Goal: Check status: Check status

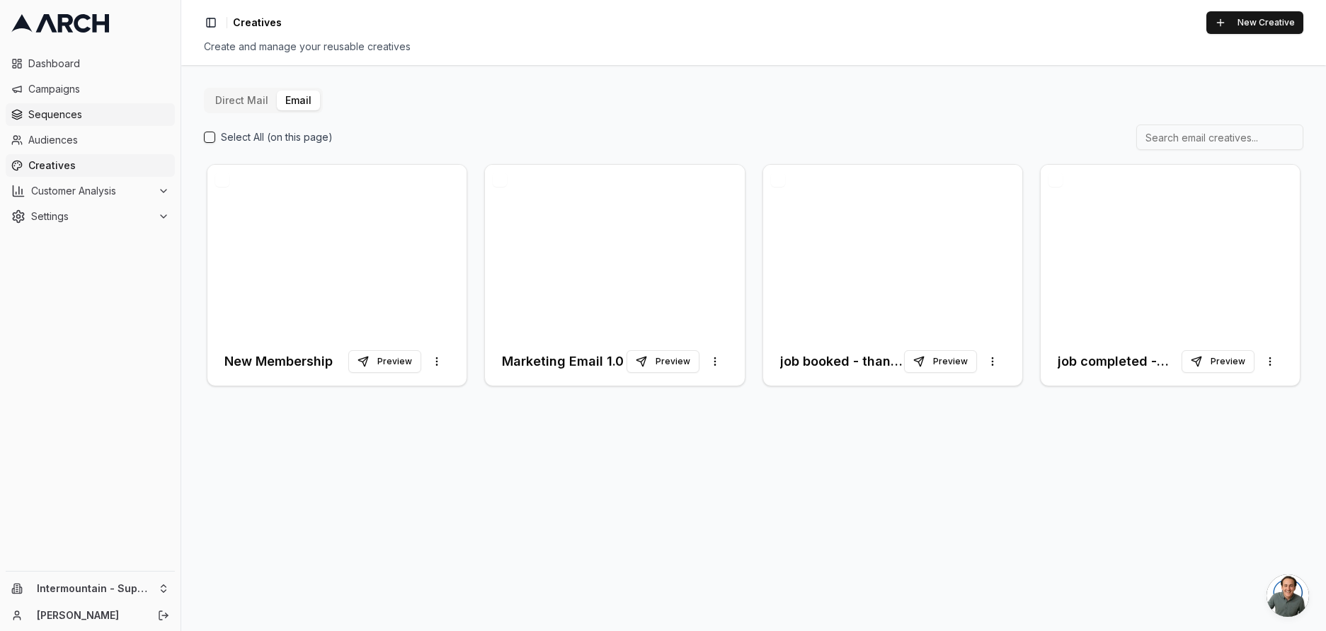
click at [81, 120] on span "Sequences" at bounding box center [98, 115] width 141 height 14
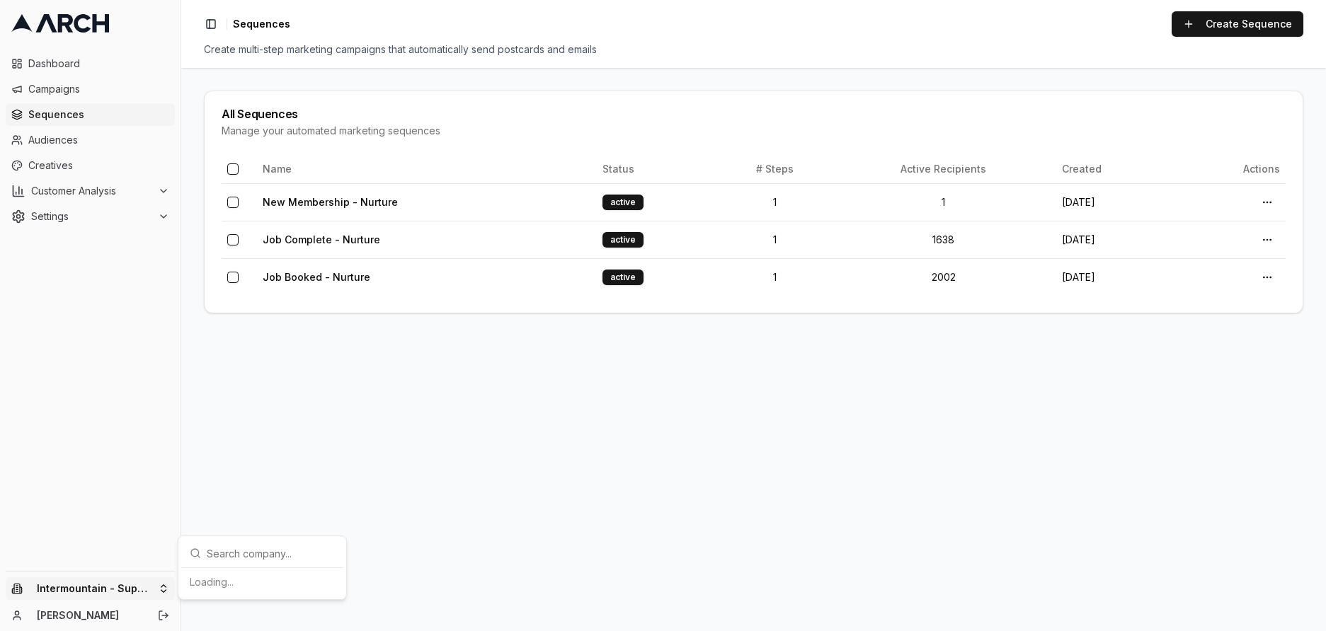
click at [157, 595] on html "Dashboard Campaigns Sequences Audiences Creatives Customer Analysis Settings In…" at bounding box center [663, 315] width 1326 height 631
click at [264, 544] on div "Intermountain - Same Day" at bounding box center [262, 545] width 156 height 23
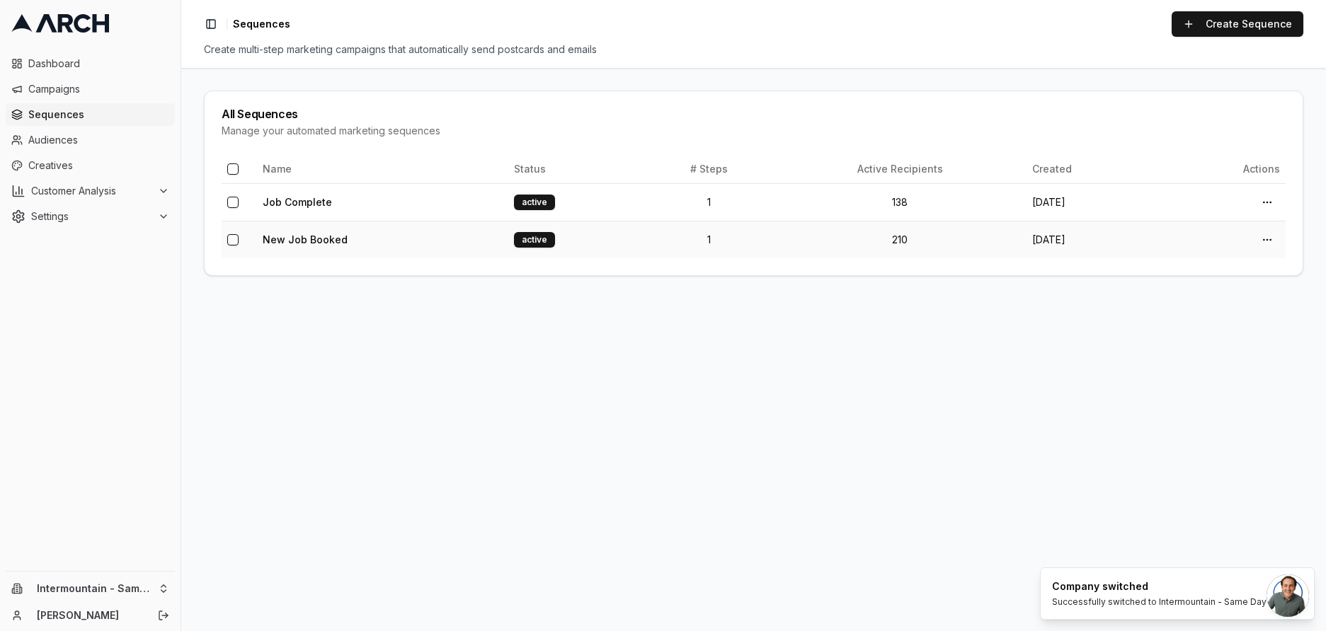
click at [345, 236] on td "New Job Booked" at bounding box center [382, 240] width 251 height 38
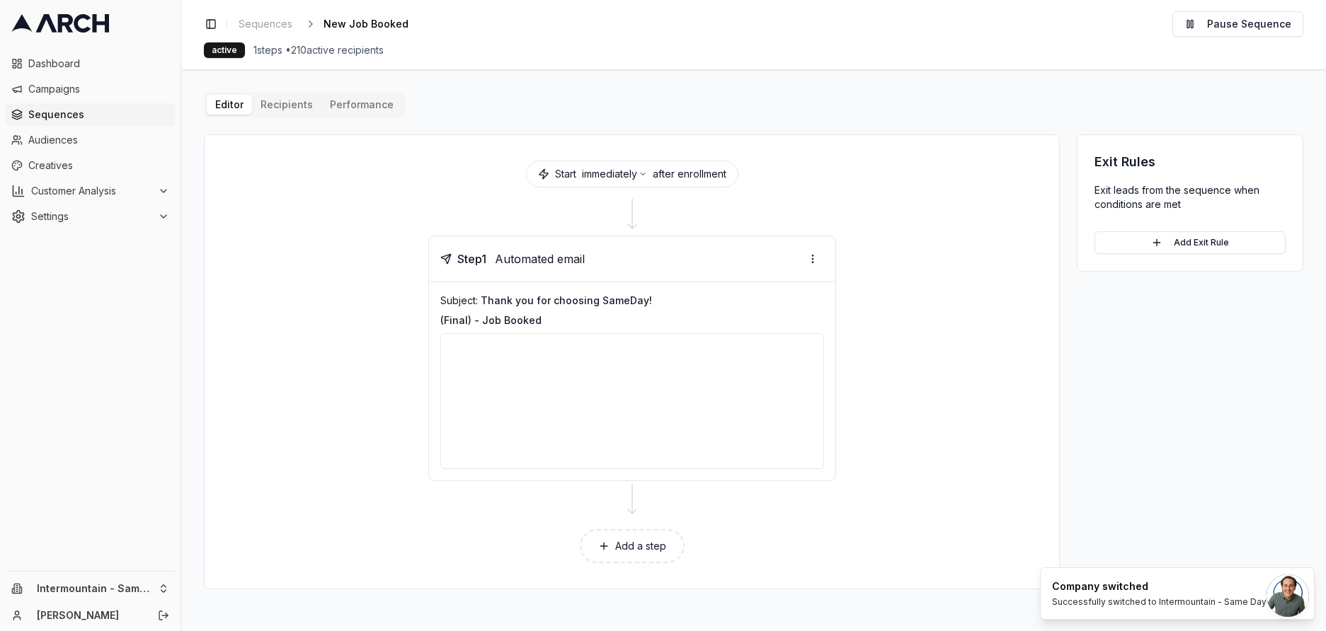
click at [348, 108] on button "Performance" at bounding box center [361, 105] width 81 height 20
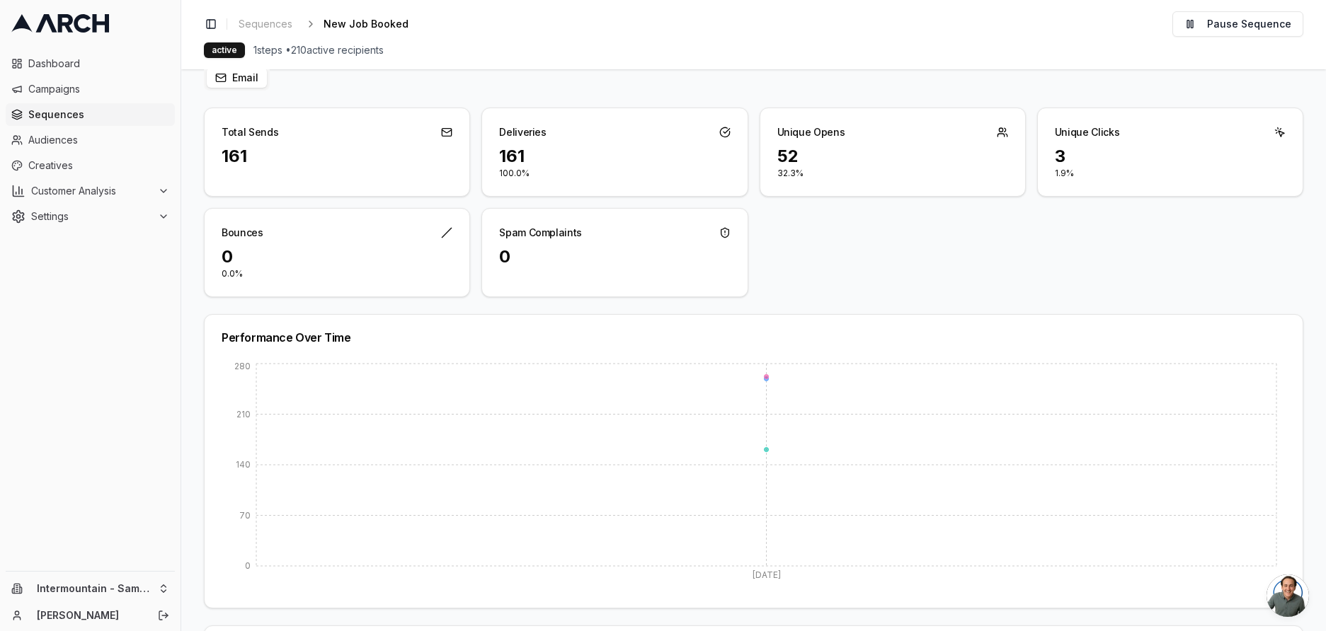
scroll to position [71, 0]
click at [818, 162] on div "52" at bounding box center [892, 154] width 231 height 23
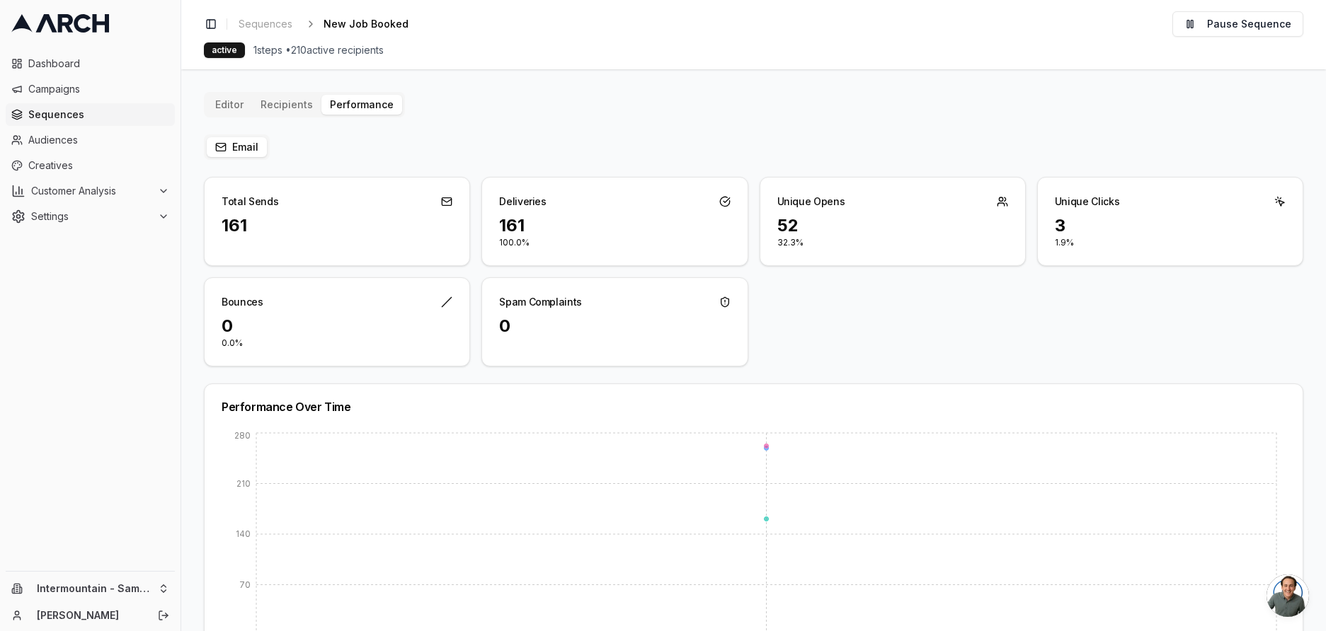
click at [284, 105] on div "Editor Recipients Performance Email Total Sends 161 Deliveries 161 100.0% Uniqu…" at bounding box center [753, 452] width 1099 height 721
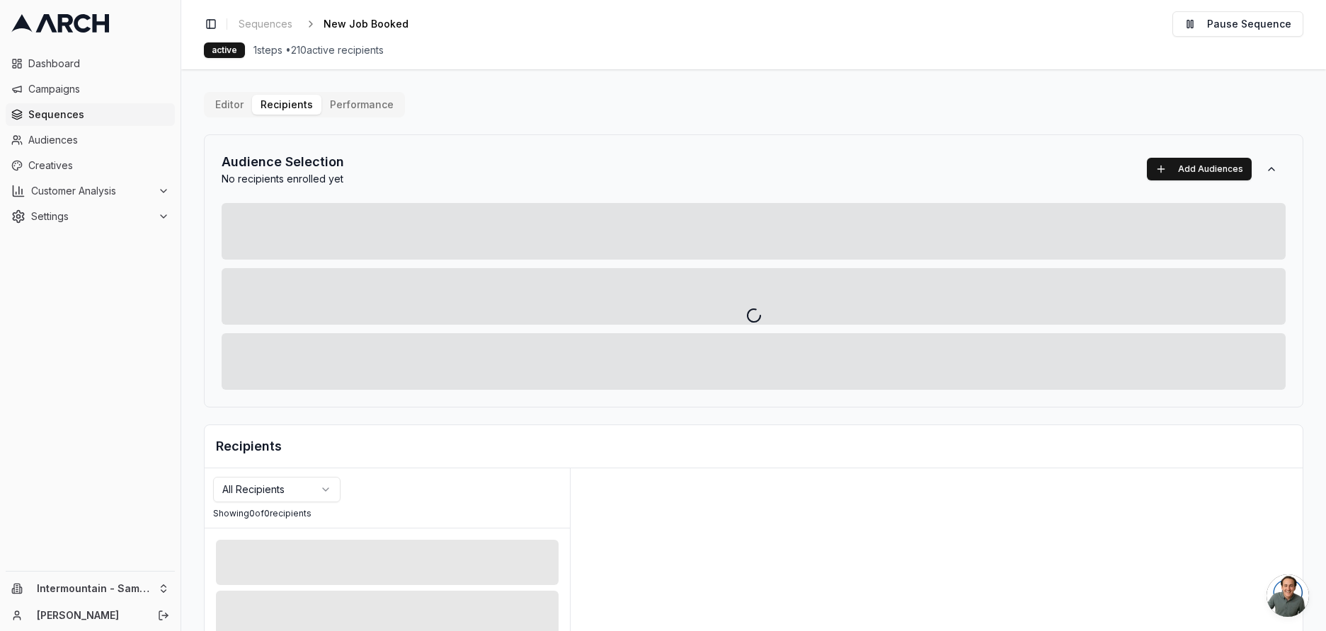
click at [227, 107] on div at bounding box center [753, 315] width 1145 height 631
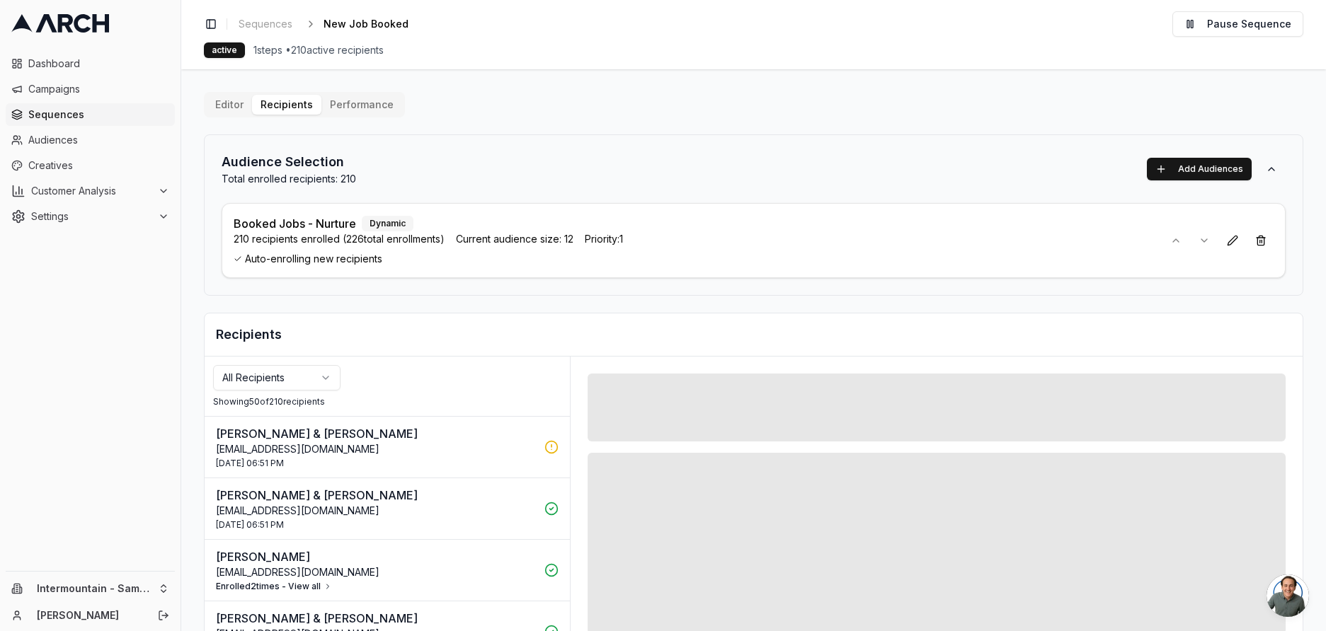
click at [233, 106] on button "Editor" at bounding box center [229, 105] width 45 height 20
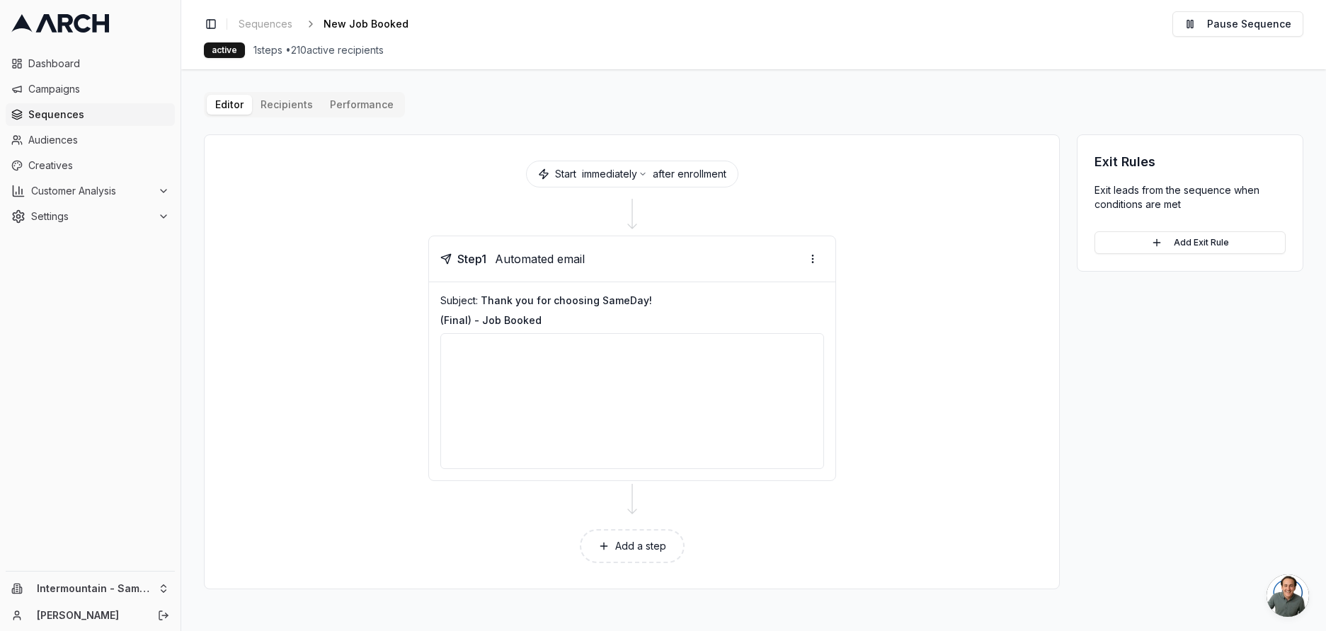
click at [72, 118] on span "Sequences" at bounding box center [98, 115] width 141 height 14
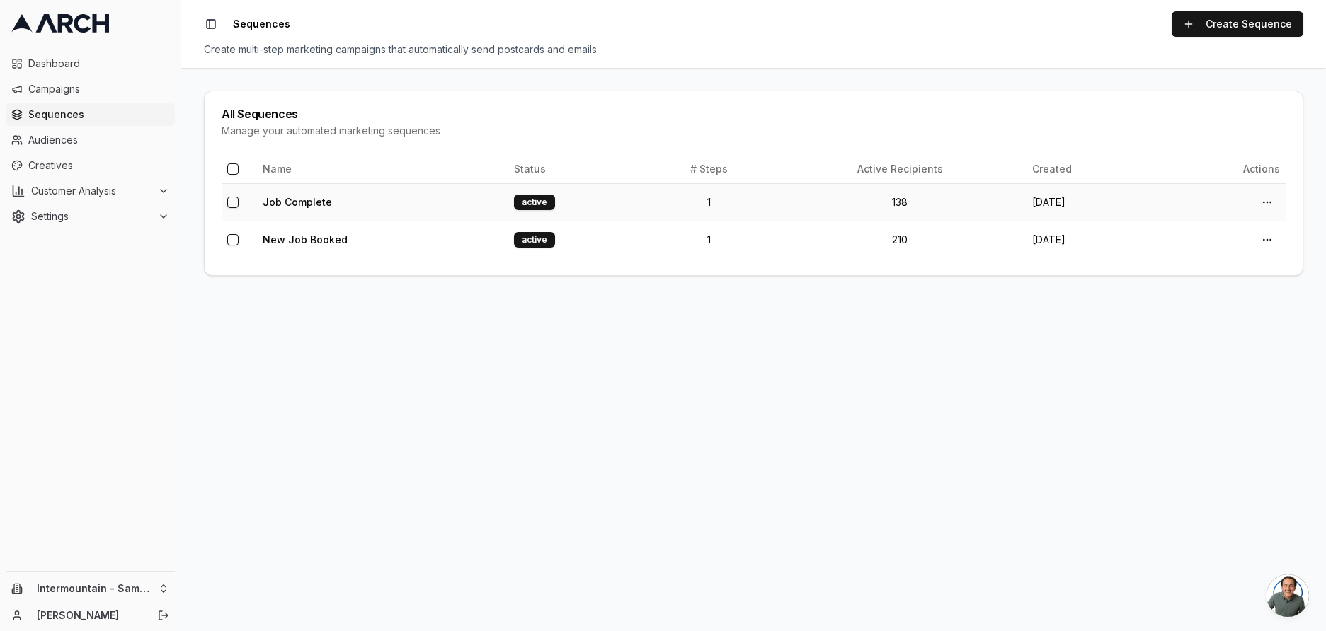
click at [389, 214] on td "Job Complete" at bounding box center [382, 202] width 251 height 38
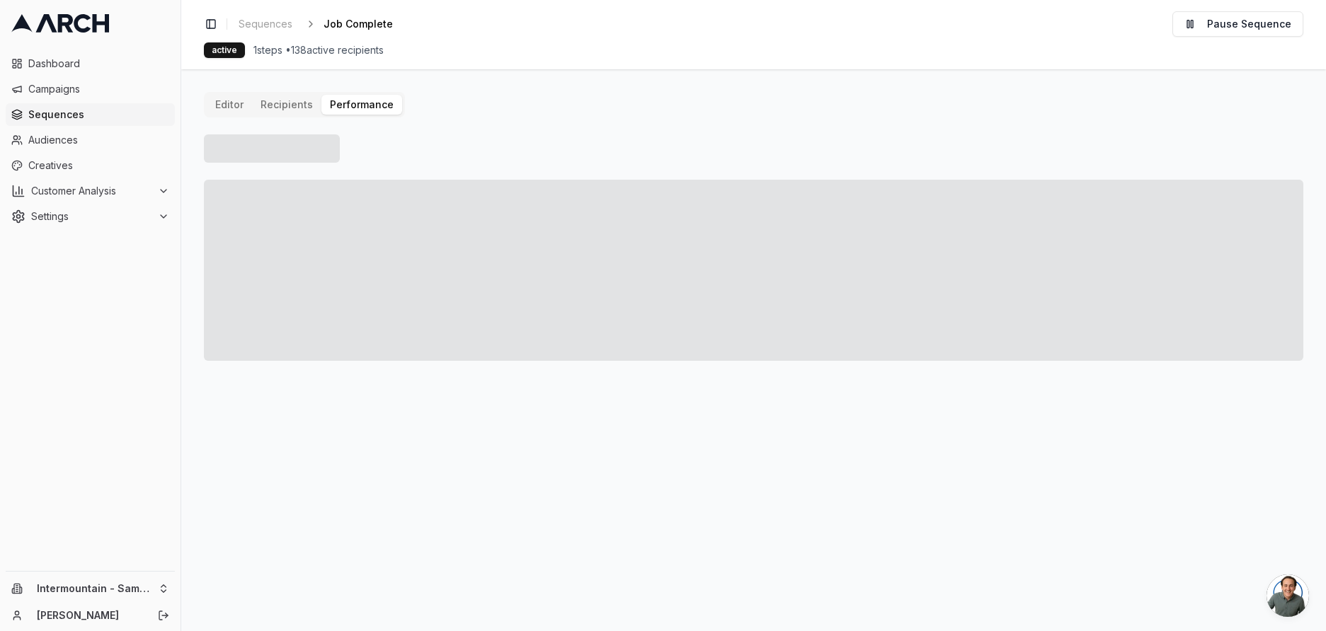
click at [346, 105] on button "Performance" at bounding box center [361, 105] width 81 height 20
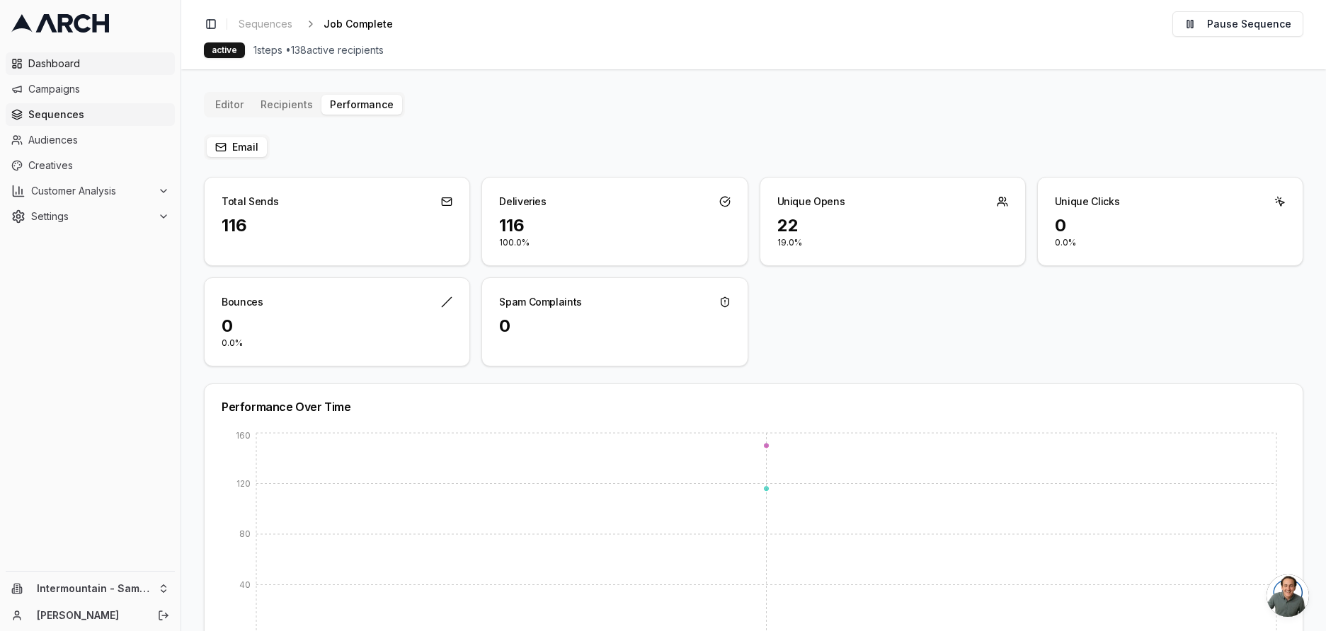
click at [98, 69] on span "Dashboard" at bounding box center [98, 64] width 141 height 14
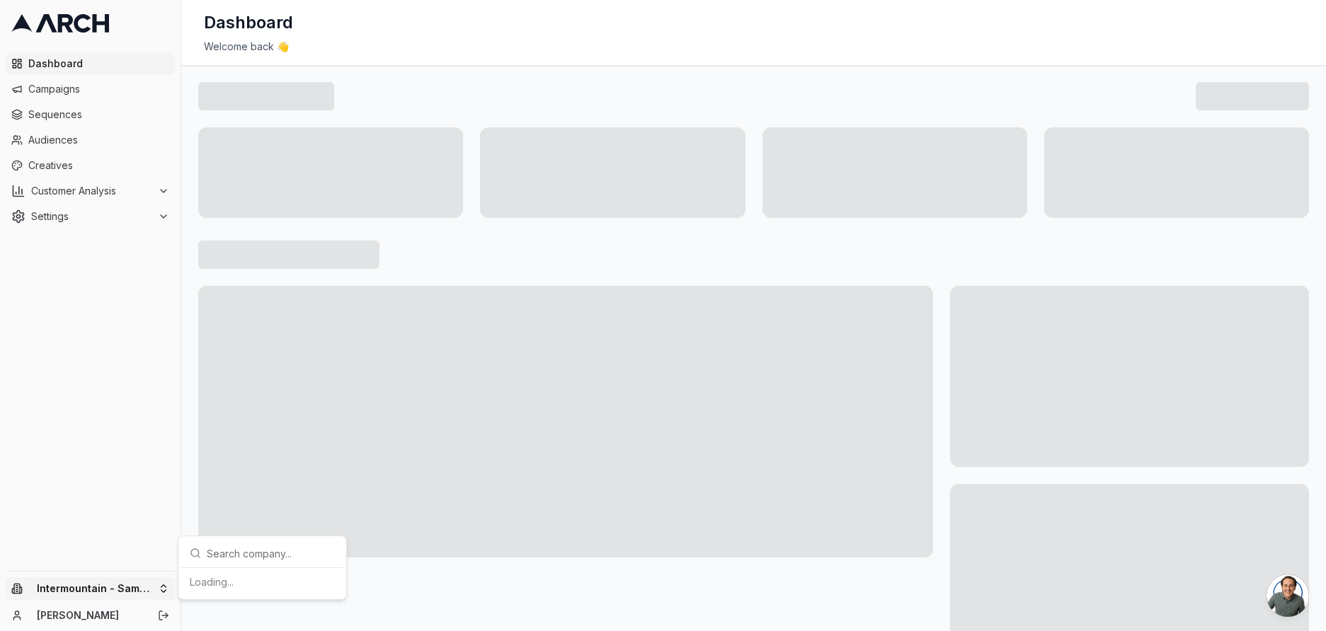
click at [143, 595] on html "Dashboard Campaigns Sequences Audiences Creatives Customer Analysis Settings In…" at bounding box center [663, 315] width 1326 height 631
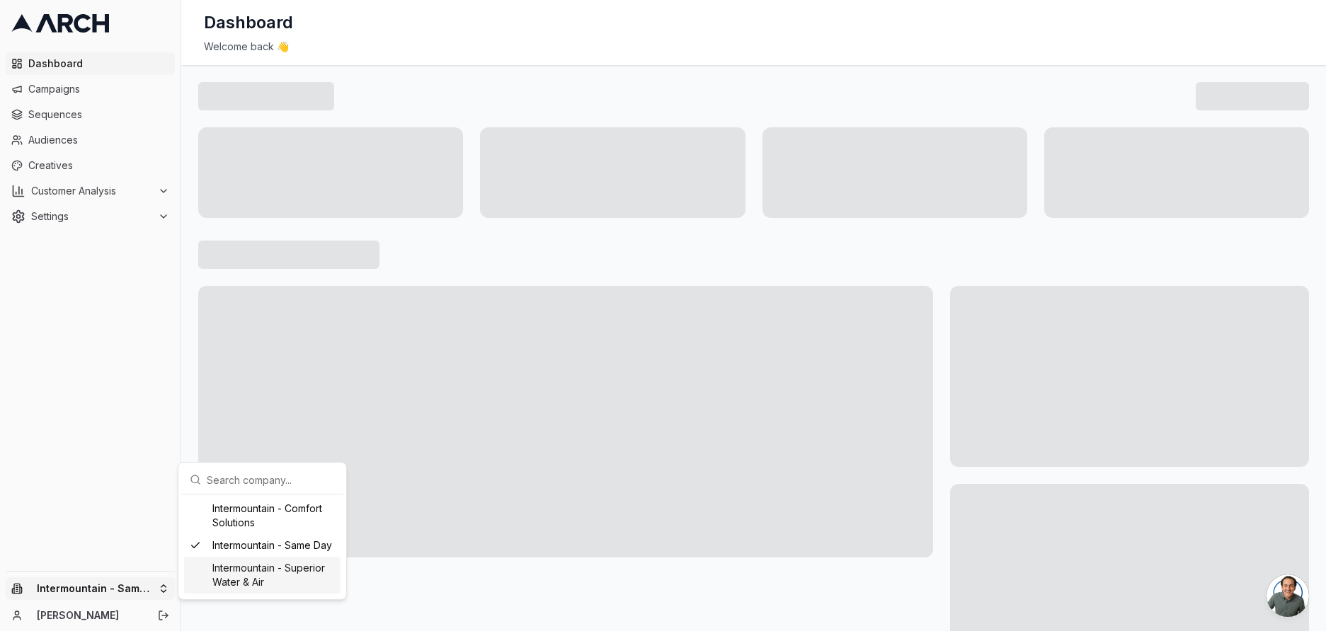
click at [275, 571] on div "Intermountain - Superior Water & Air" at bounding box center [262, 575] width 156 height 37
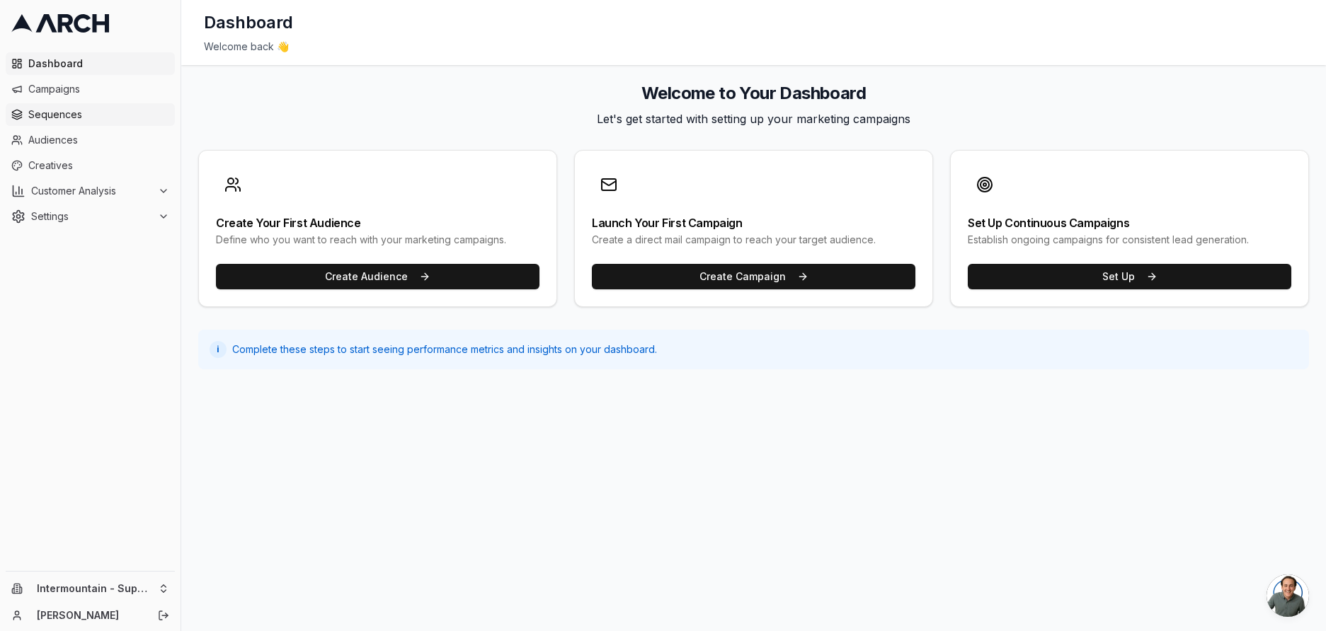
click at [98, 111] on span "Sequences" at bounding box center [98, 115] width 141 height 14
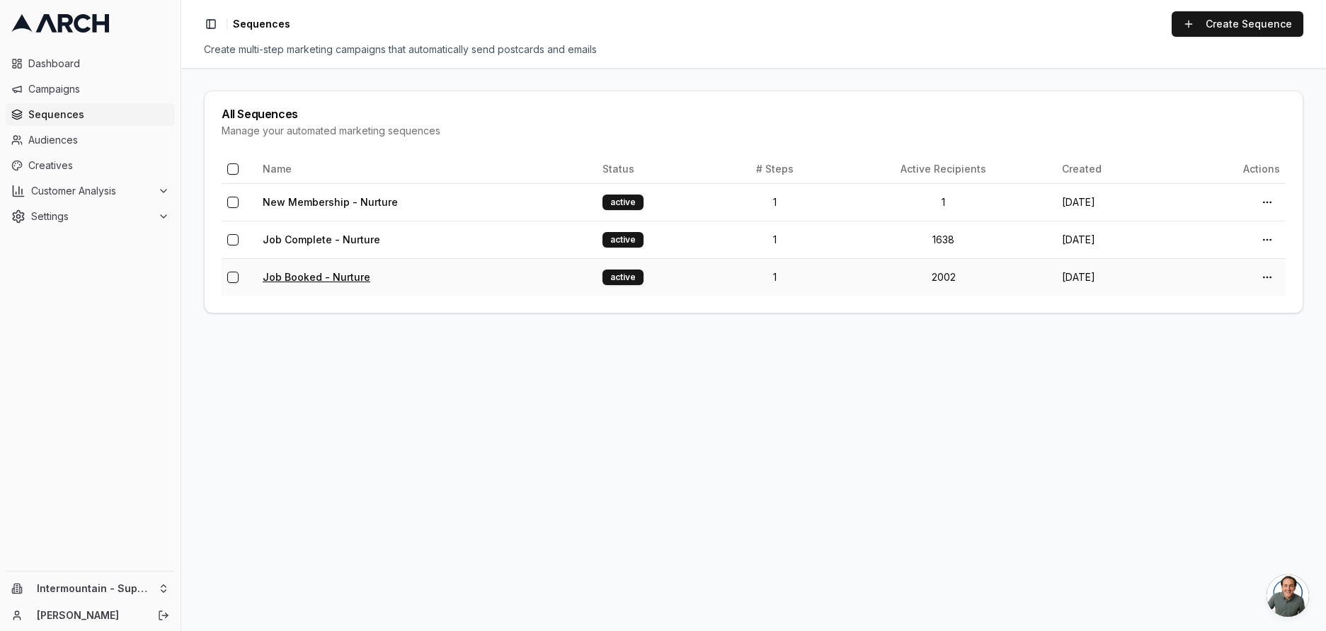
click at [354, 277] on link "Job Booked - Nurture" at bounding box center [317, 277] width 108 height 12
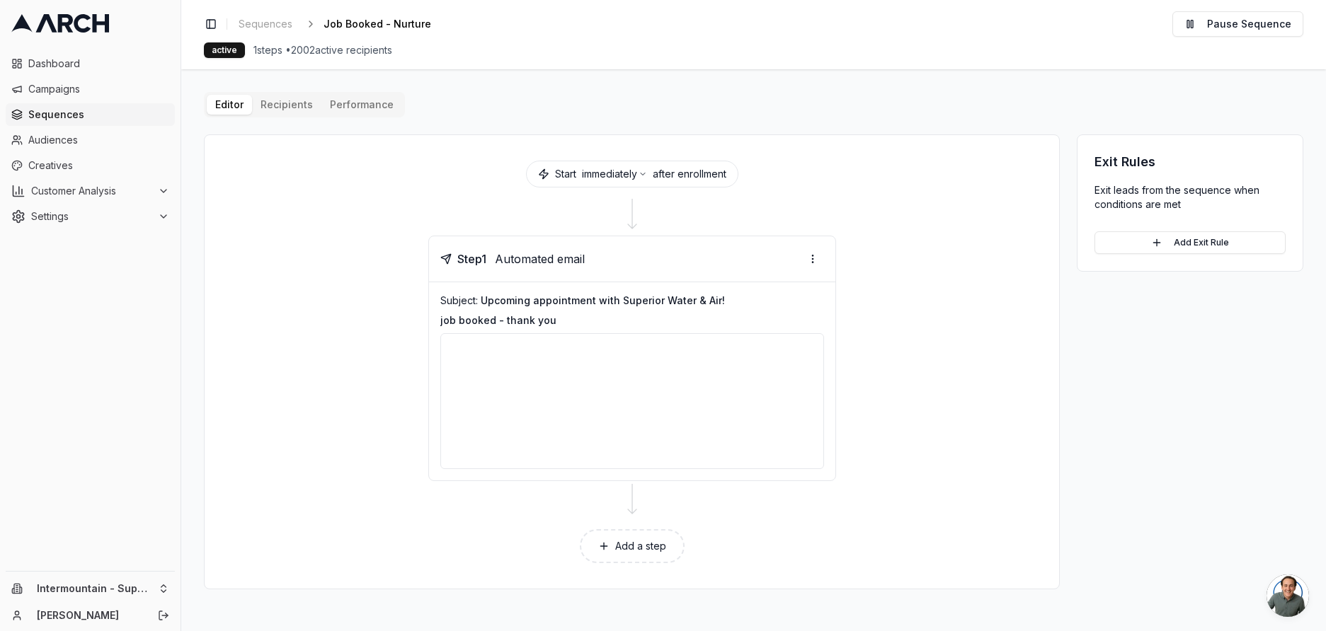
click at [350, 108] on button "Performance" at bounding box center [361, 105] width 81 height 20
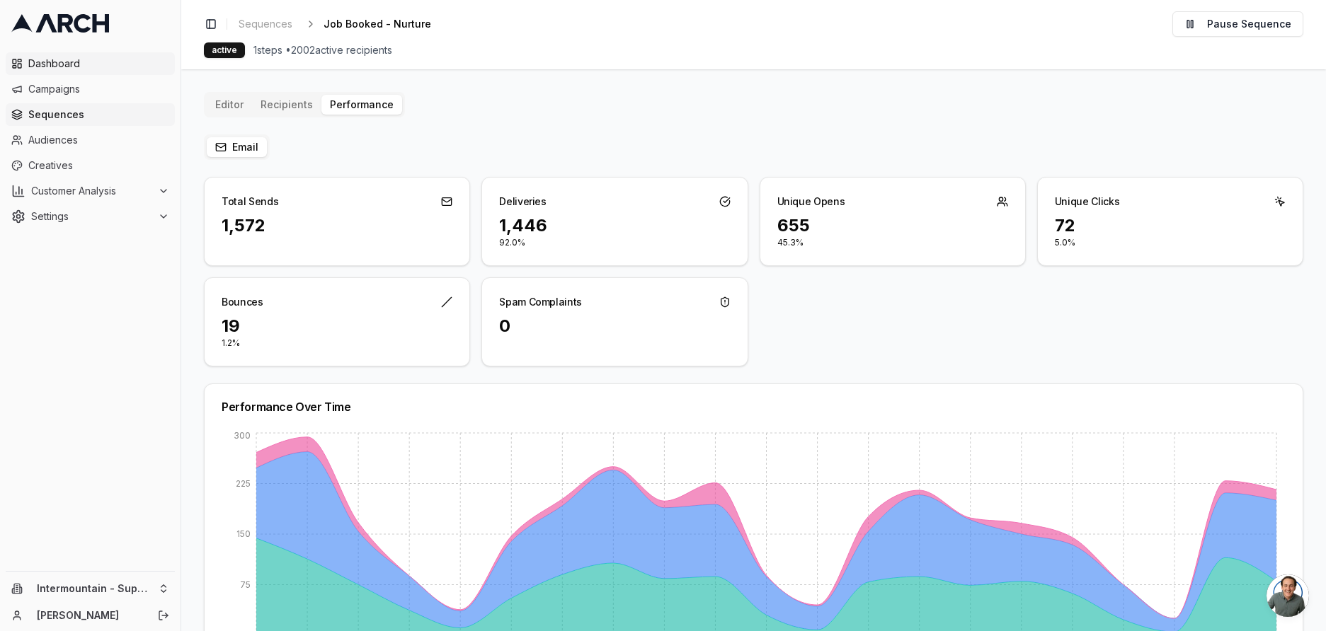
click at [57, 63] on span "Dashboard" at bounding box center [98, 64] width 141 height 14
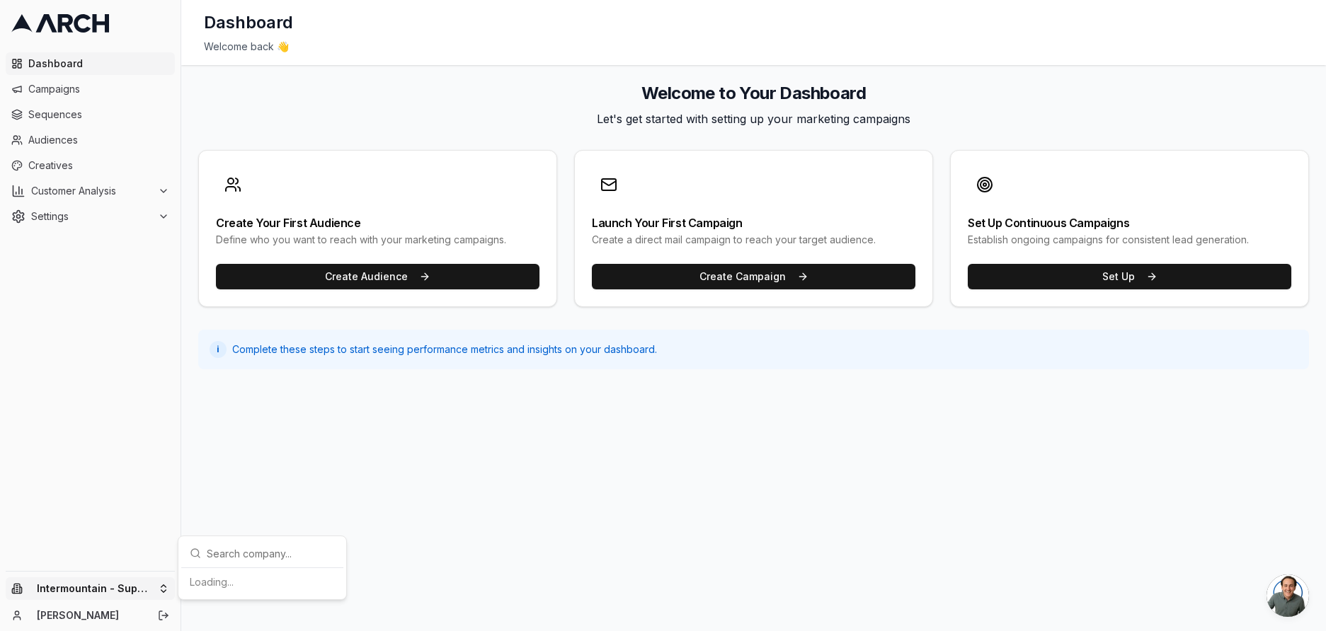
click at [146, 589] on html "Dashboard Campaigns Sequences Audiences Creatives Customer Analysis Settings In…" at bounding box center [663, 315] width 1326 height 631
click at [269, 574] on div "Intermountain - Superior Water & Air" at bounding box center [262, 575] width 156 height 37
click at [120, 331] on html "Dashboard Campaigns Sequences Audiences Creatives Customer Analysis Settings Sw…" at bounding box center [663, 315] width 1326 height 631
click at [73, 114] on span "Sequences" at bounding box center [98, 115] width 141 height 14
